Goal: Find specific page/section: Find specific page/section

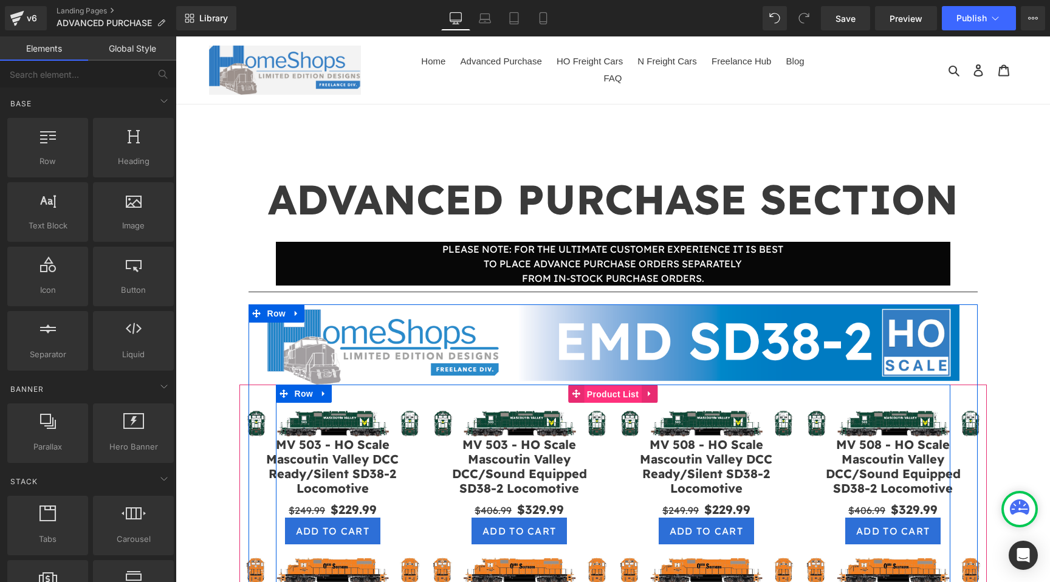
click at [623, 397] on span "Product List" at bounding box center [613, 394] width 58 height 18
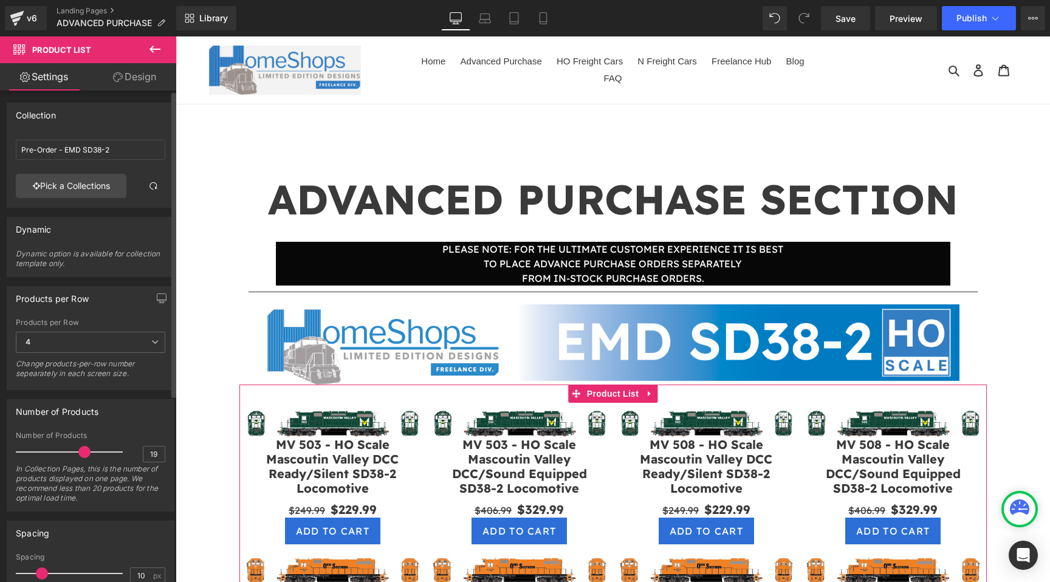
click at [132, 256] on div "Dynamic option is available for collection template only." at bounding box center [90, 262] width 149 height 27
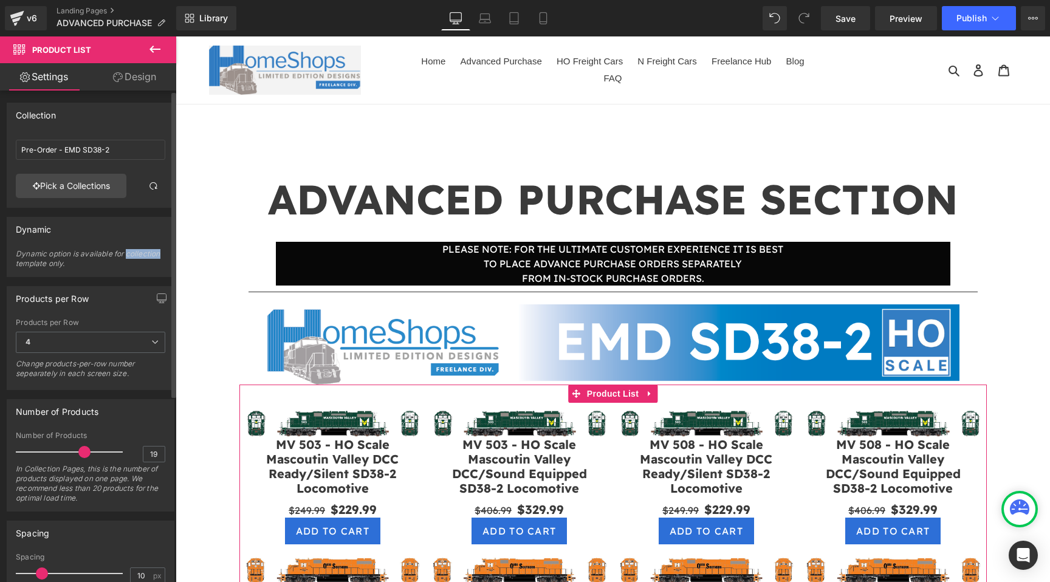
click at [132, 256] on div "Dynamic option is available for collection template only." at bounding box center [90, 262] width 149 height 27
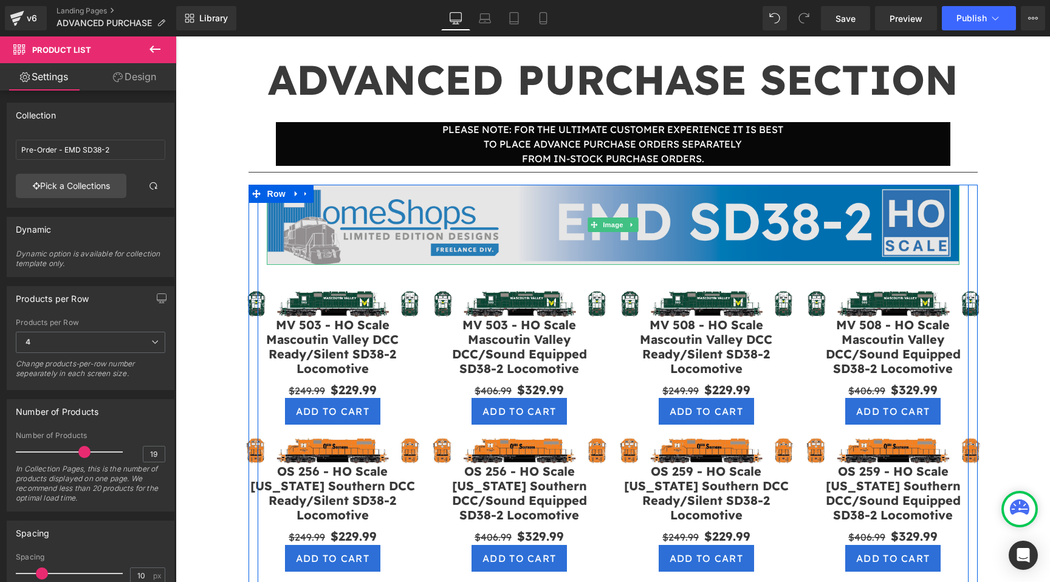
scroll to position [162, 0]
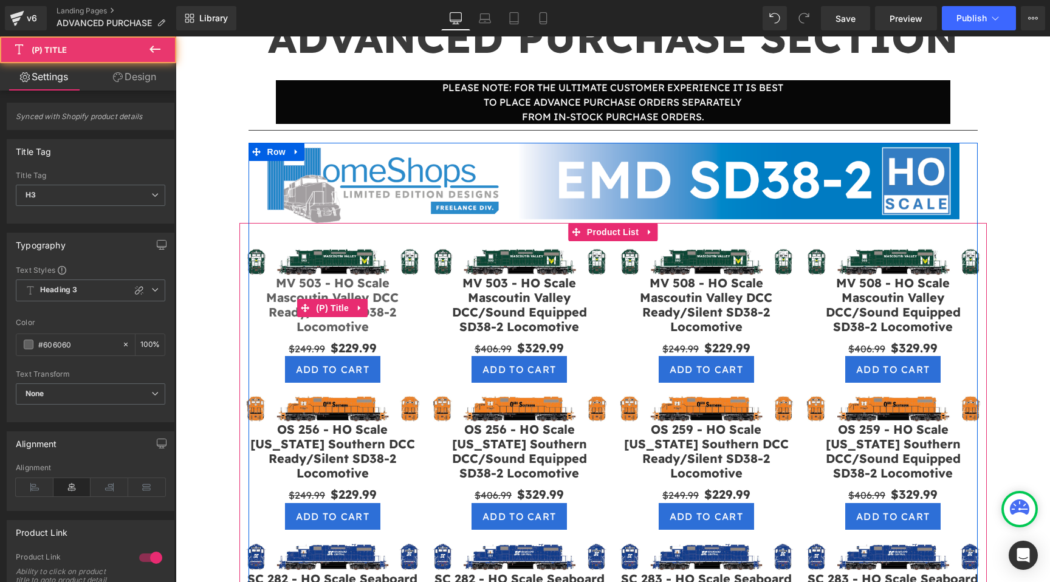
click at [337, 288] on link "MV 503 - HO Scale Mascoutin Valley DCC Ready/Silent SD38-2 Locomotive" at bounding box center [332, 305] width 175 height 58
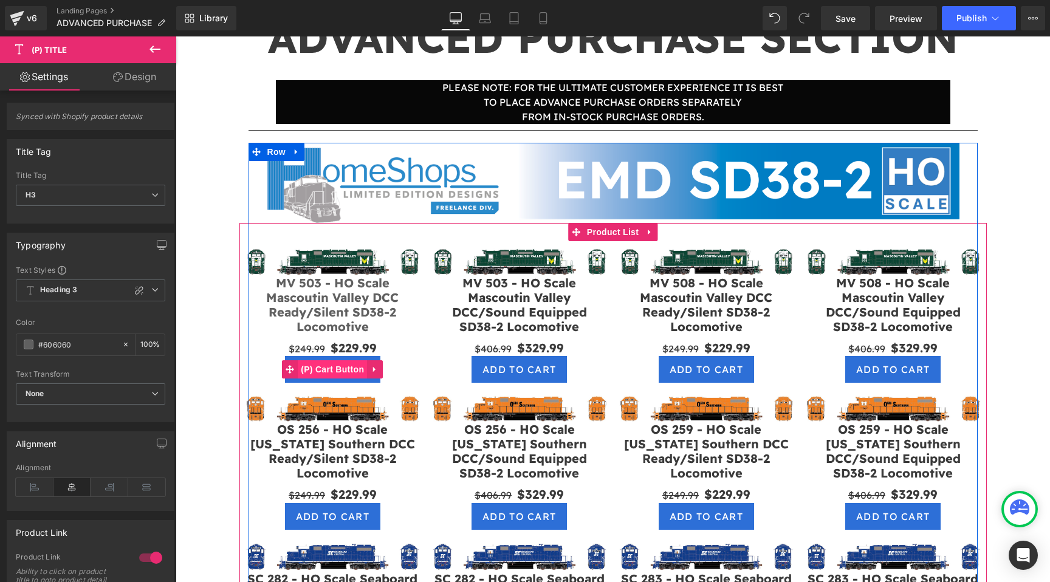
click at [330, 366] on span "(P) Cart Button" at bounding box center [332, 369] width 69 height 18
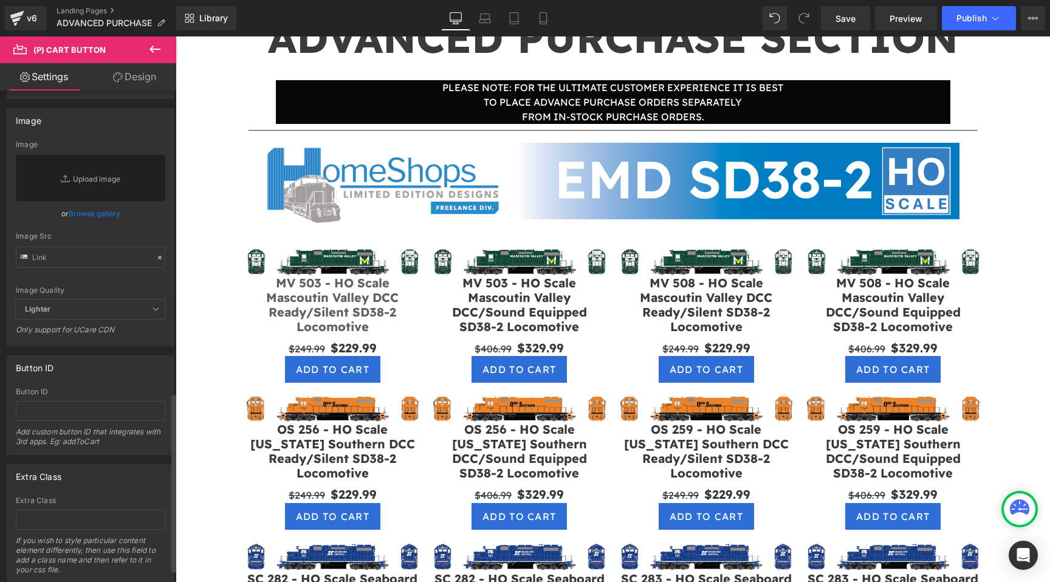
scroll to position [863, 0]
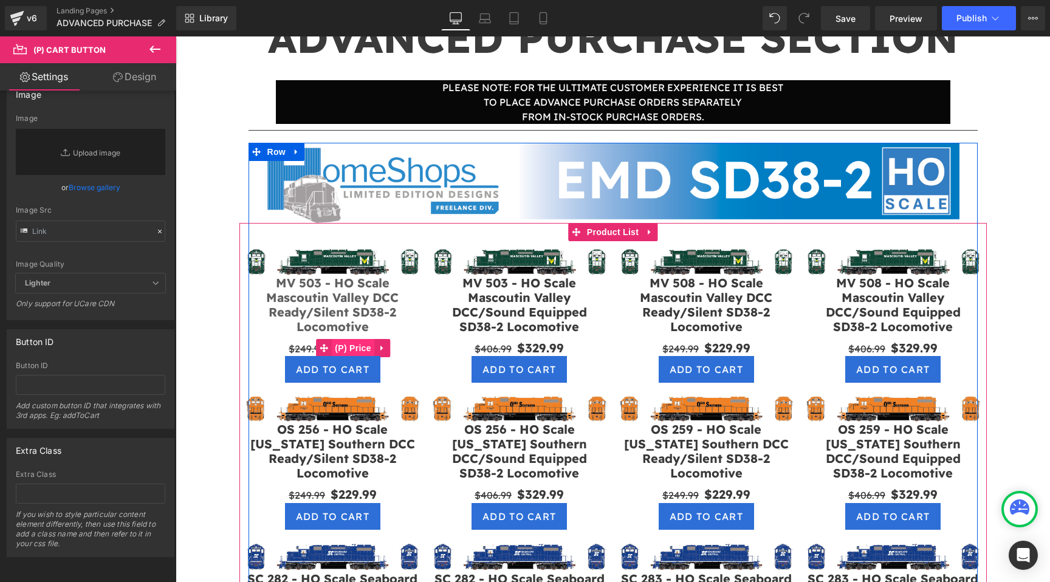
click at [349, 346] on span "(P) Price" at bounding box center [353, 348] width 43 height 18
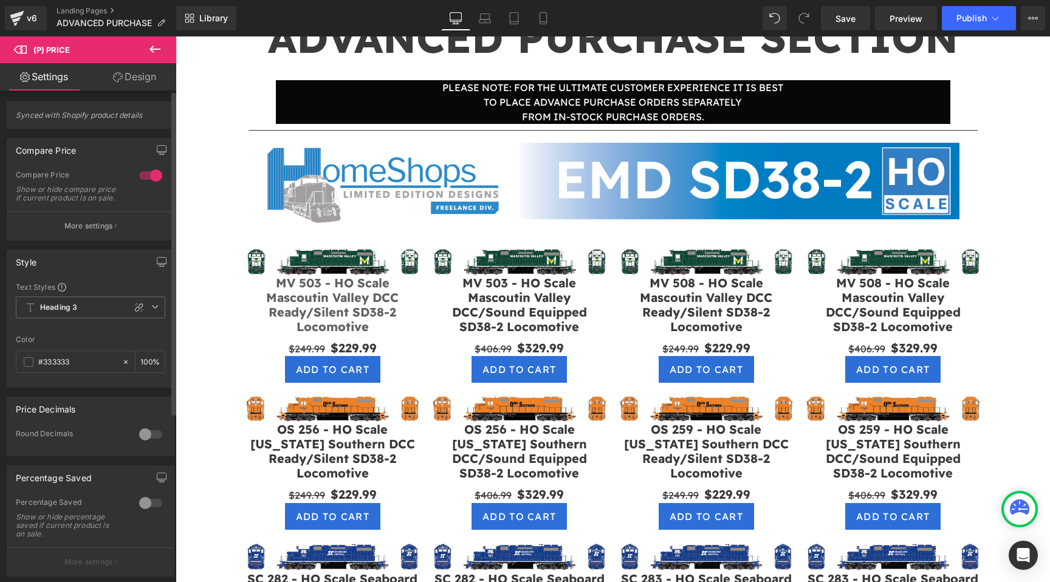
scroll to position [0, 0]
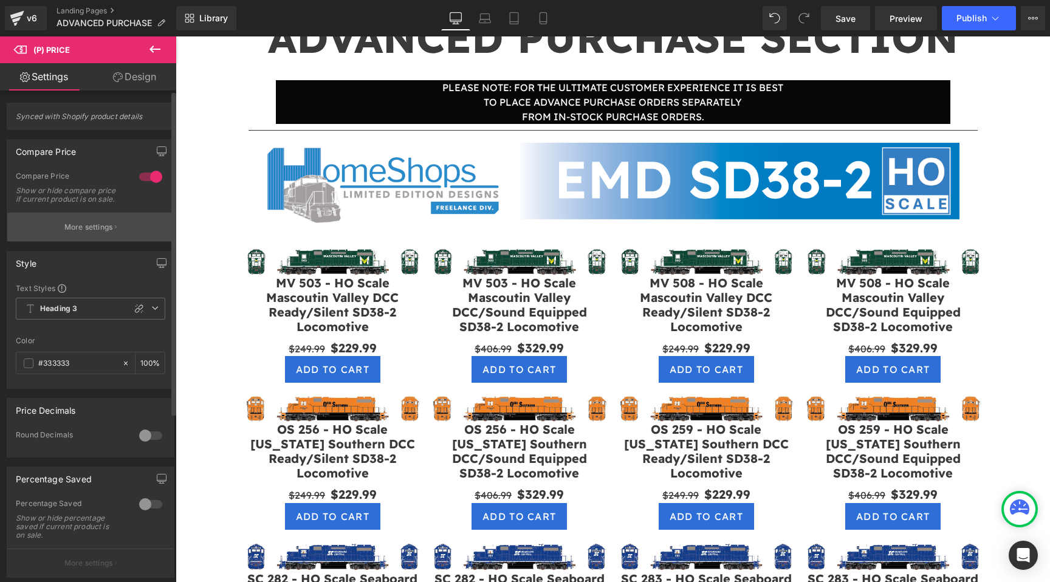
click at [100, 241] on button "More settings" at bounding box center [90, 227] width 166 height 29
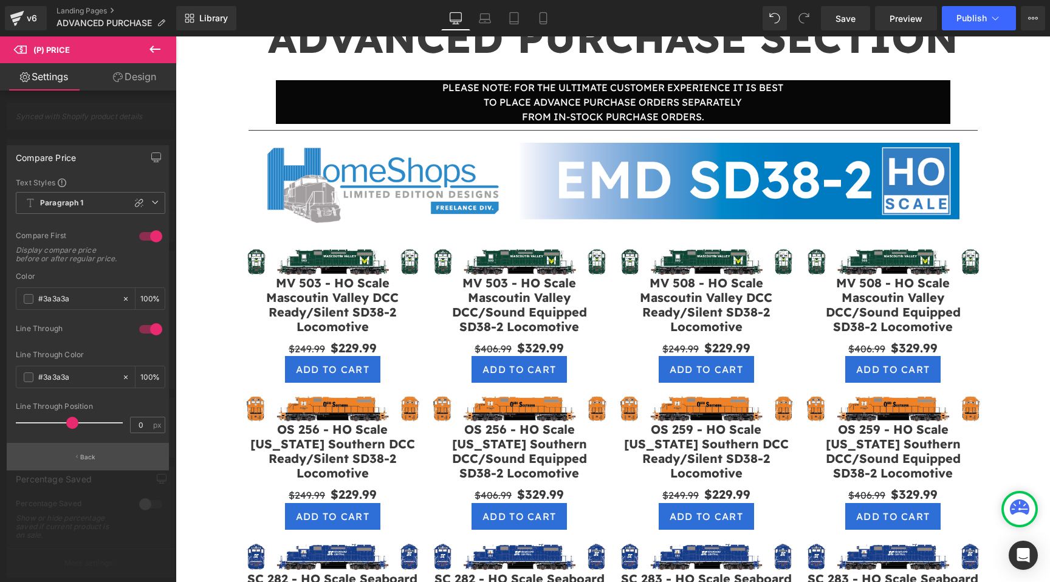
click at [88, 462] on button "Back" at bounding box center [88, 456] width 162 height 27
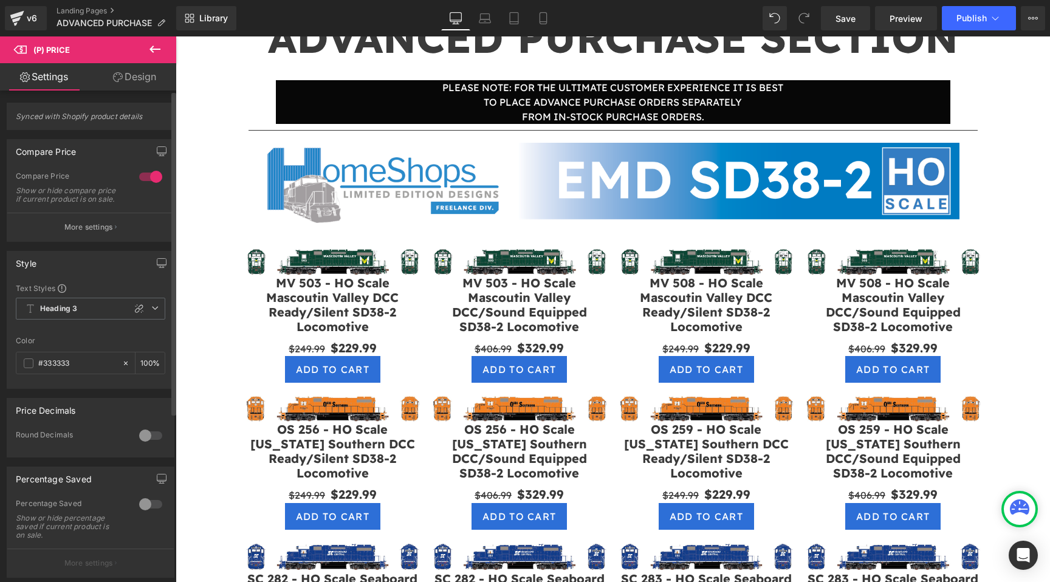
click at [120, 118] on span "Synced with Shopify product details" at bounding box center [90, 121] width 149 height 18
copy div "Synced with Shopify product details Compare Price Compare Price"
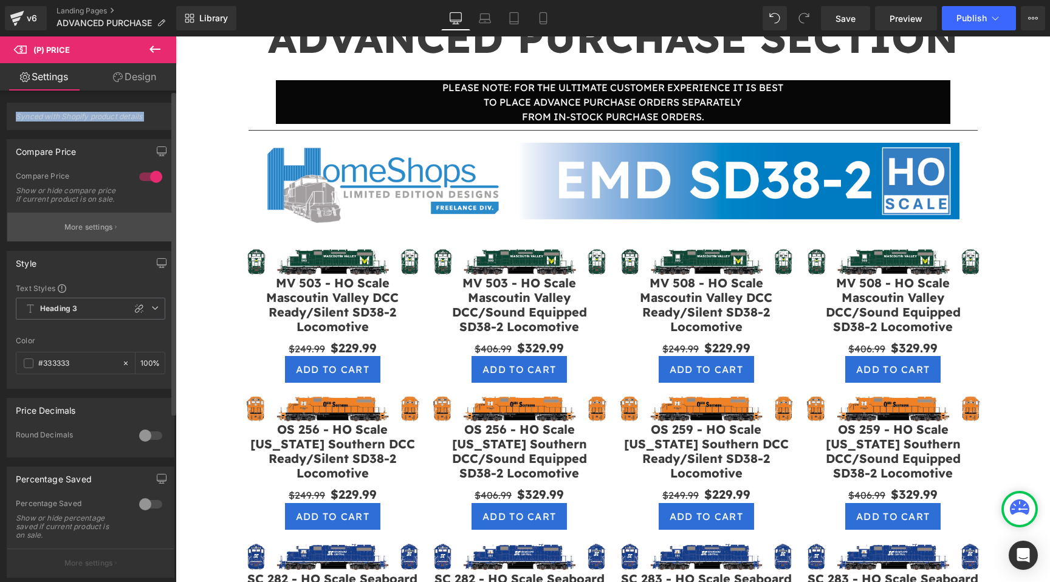
click at [130, 234] on button "More settings" at bounding box center [90, 227] width 166 height 29
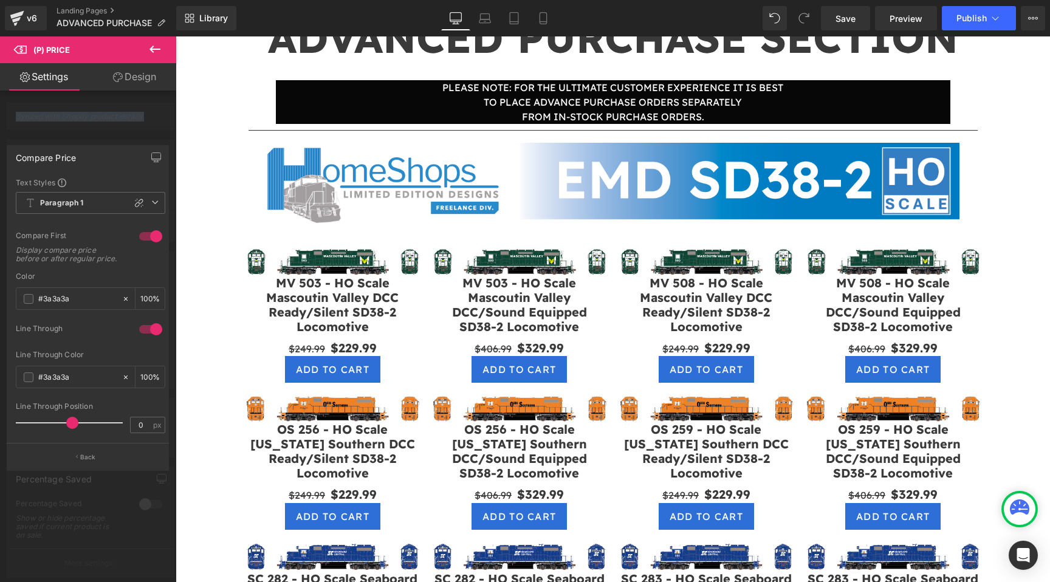
click at [151, 47] on icon at bounding box center [155, 49] width 15 height 15
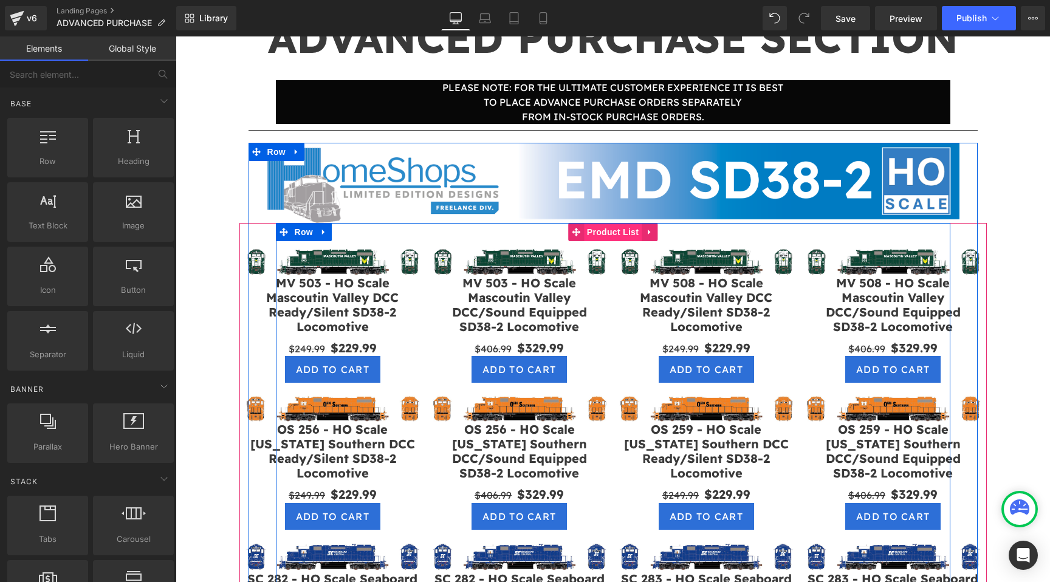
click at [606, 233] on span "Product List" at bounding box center [613, 232] width 58 height 18
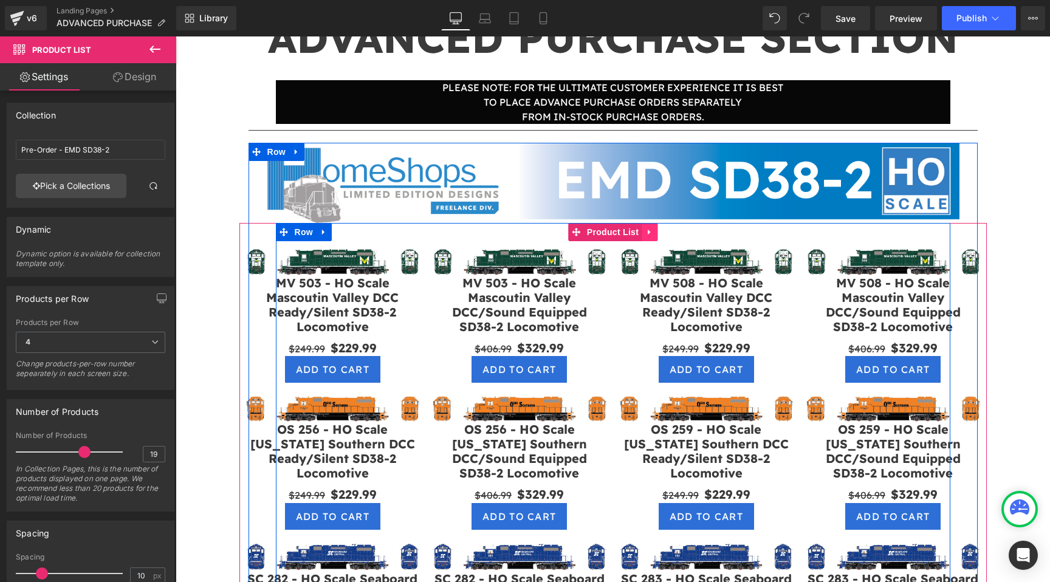
click at [652, 231] on icon at bounding box center [649, 232] width 9 height 9
click at [589, 233] on span "Product List" at bounding box center [613, 233] width 58 height 18
click at [607, 231] on span "Product List" at bounding box center [613, 232] width 58 height 18
